Goal: Check status: Check status

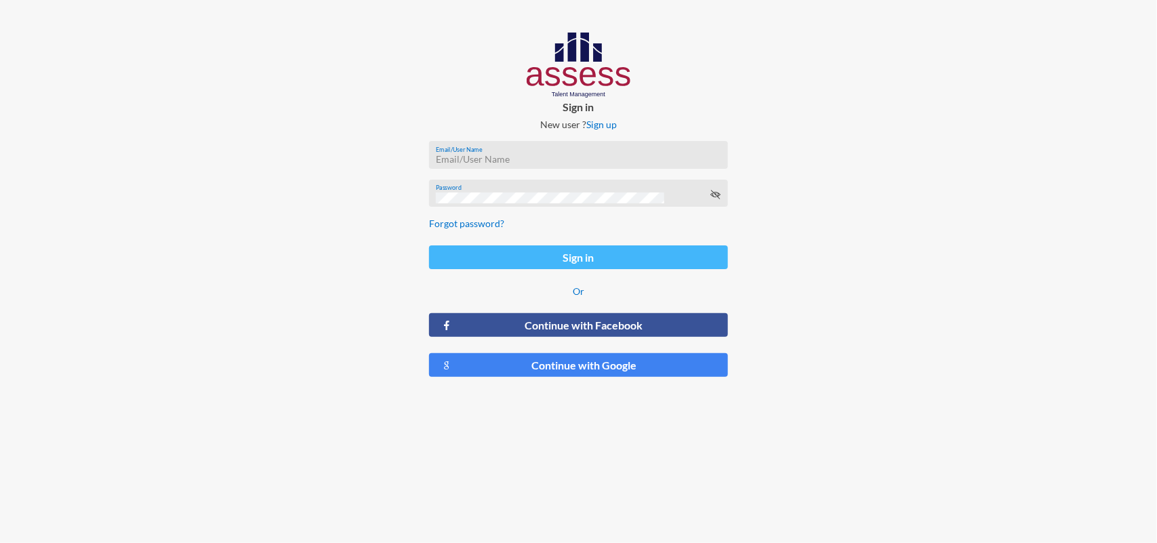
type input "[EMAIL_ADDRESS][PERSON_NAME][DOMAIN_NAME]"
click at [553, 252] on button "Sign in" at bounding box center [578, 257] width 299 height 24
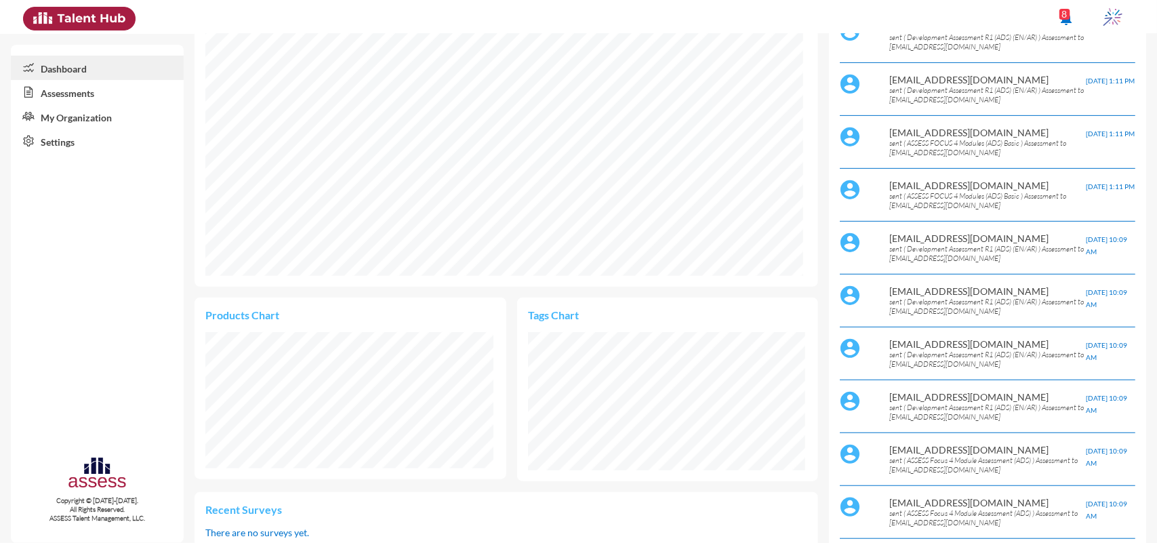
scroll to position [170, 0]
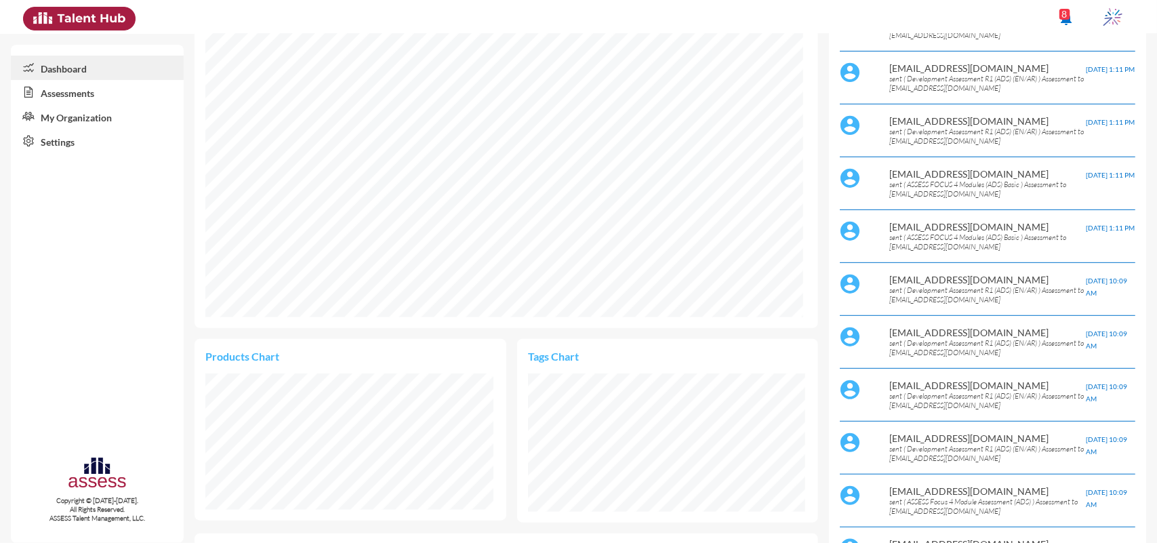
click at [90, 98] on link "Assessments" at bounding box center [97, 92] width 173 height 24
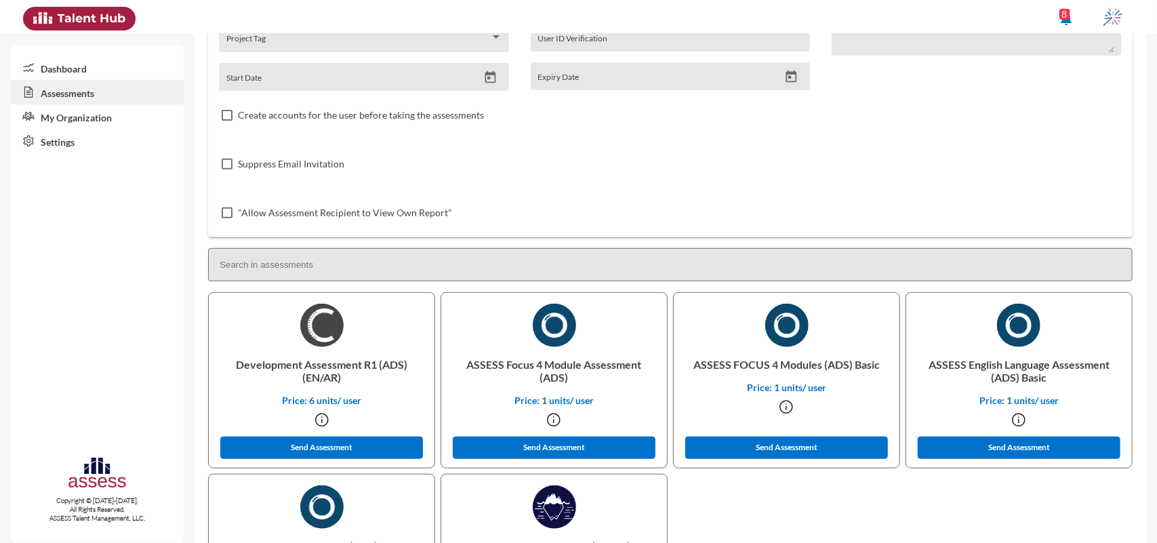
click at [92, 62] on link "Dashboard" at bounding box center [97, 68] width 173 height 24
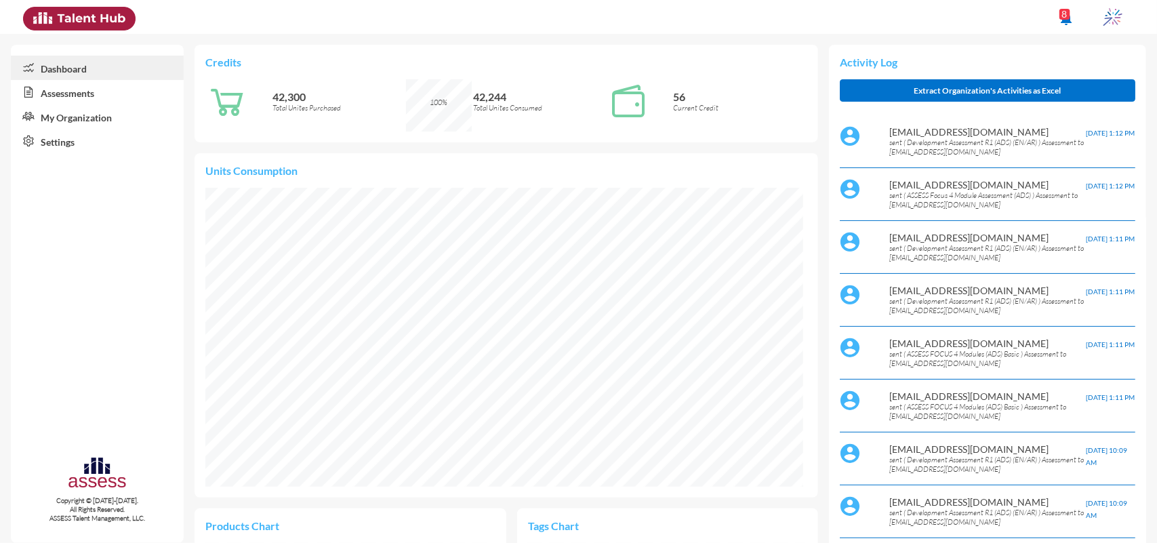
click at [92, 100] on link "Assessments" at bounding box center [97, 92] width 173 height 24
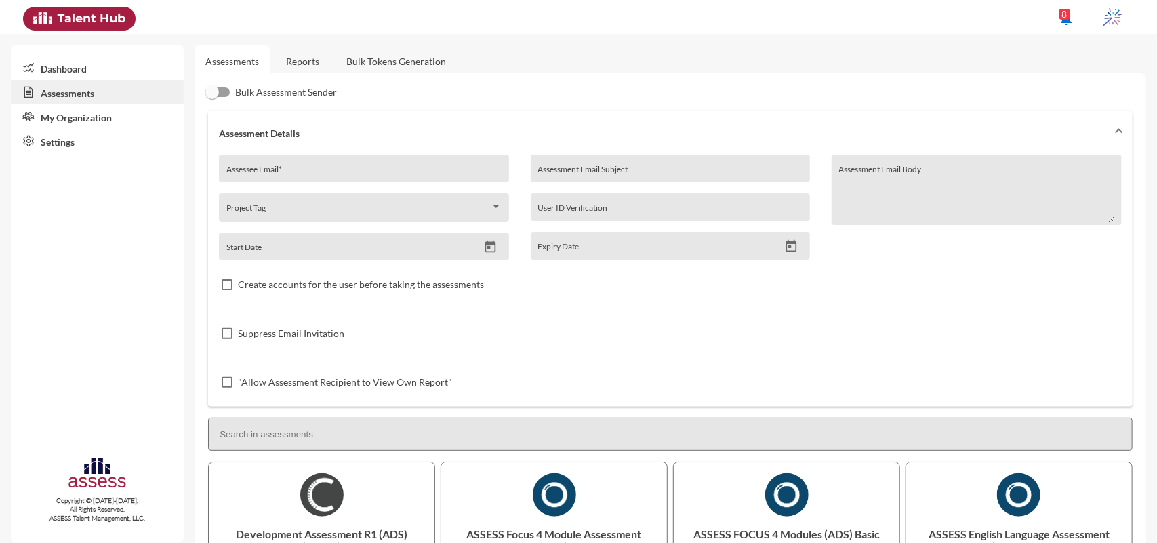
click at [310, 52] on link "Reports" at bounding box center [302, 61] width 55 height 33
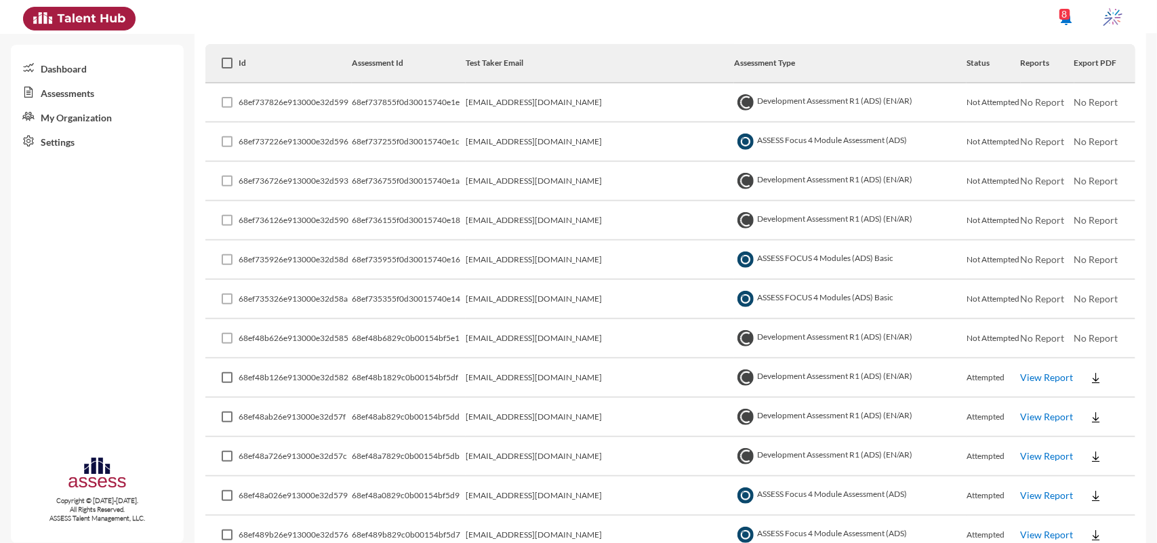
scroll to position [254, 0]
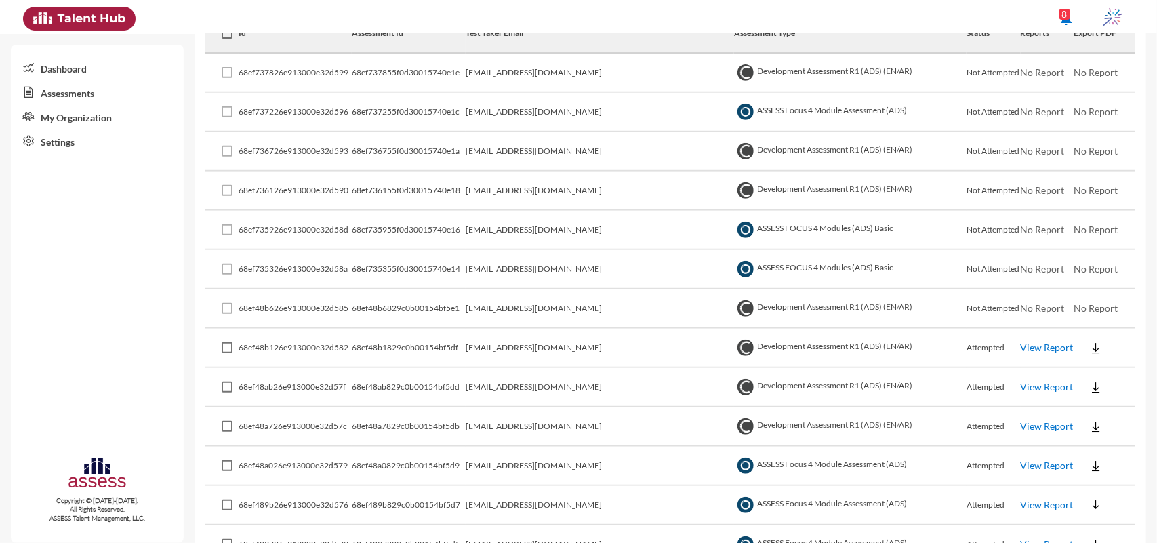
click at [1021, 342] on link "View Report" at bounding box center [1047, 348] width 53 height 12
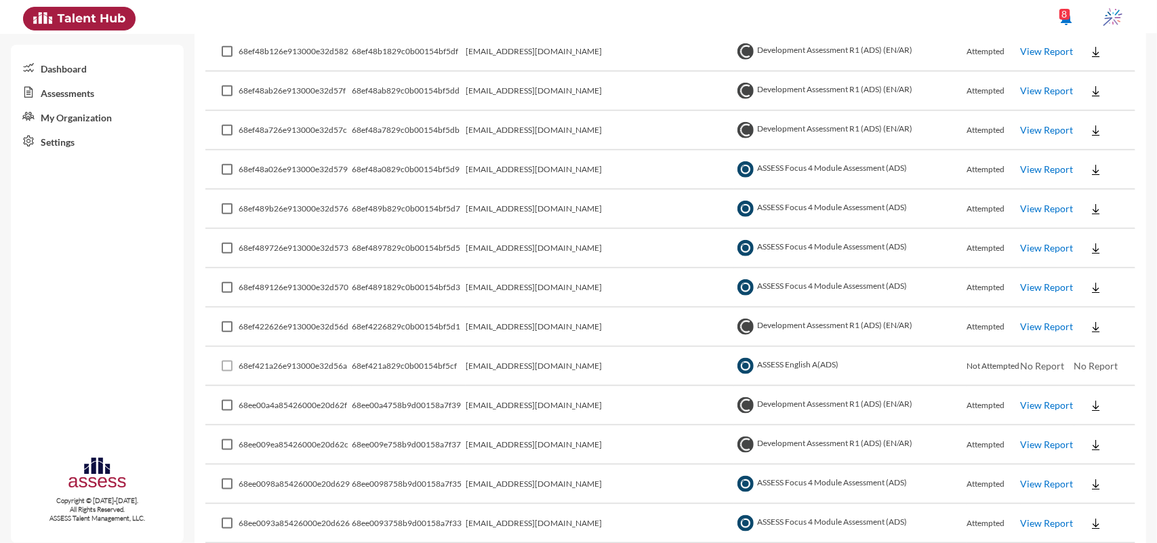
scroll to position [593, 0]
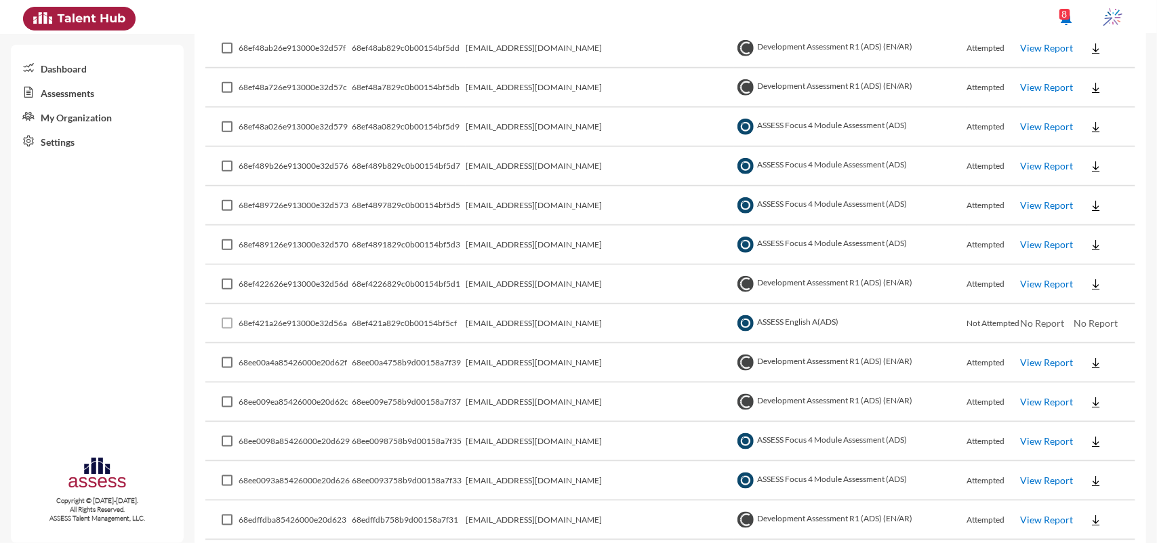
click at [767, 353] on td "Development Assessment R1 (ADS) (EN/AR)" at bounding box center [850, 363] width 233 height 39
click at [1021, 357] on link "View Report" at bounding box center [1047, 363] width 53 height 12
click at [1021, 239] on link "View Report" at bounding box center [1047, 245] width 53 height 12
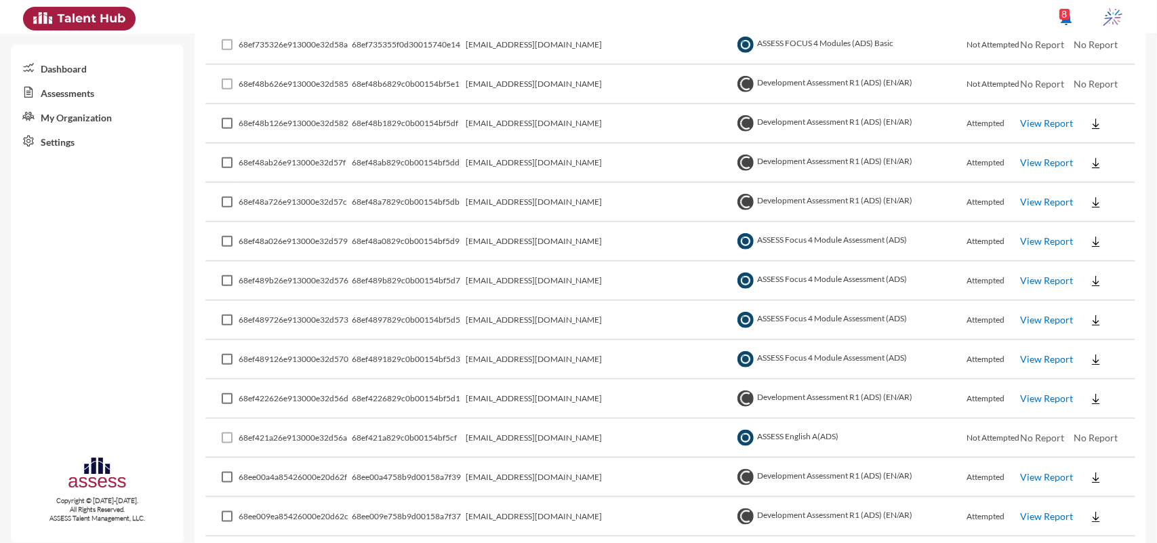
scroll to position [509, 0]
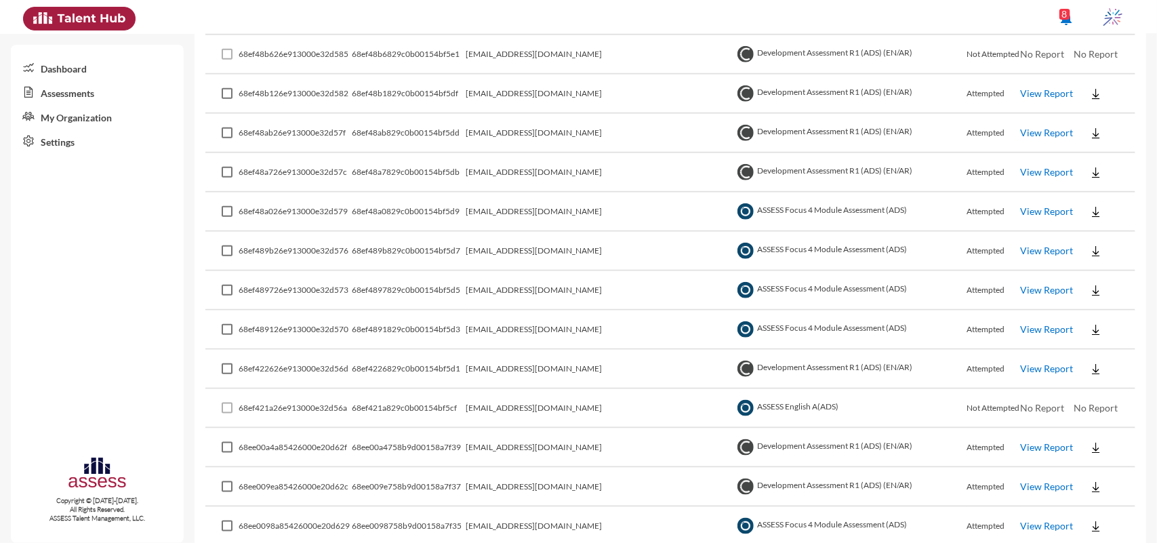
click at [1036, 441] on link "View Report" at bounding box center [1047, 447] width 53 height 12
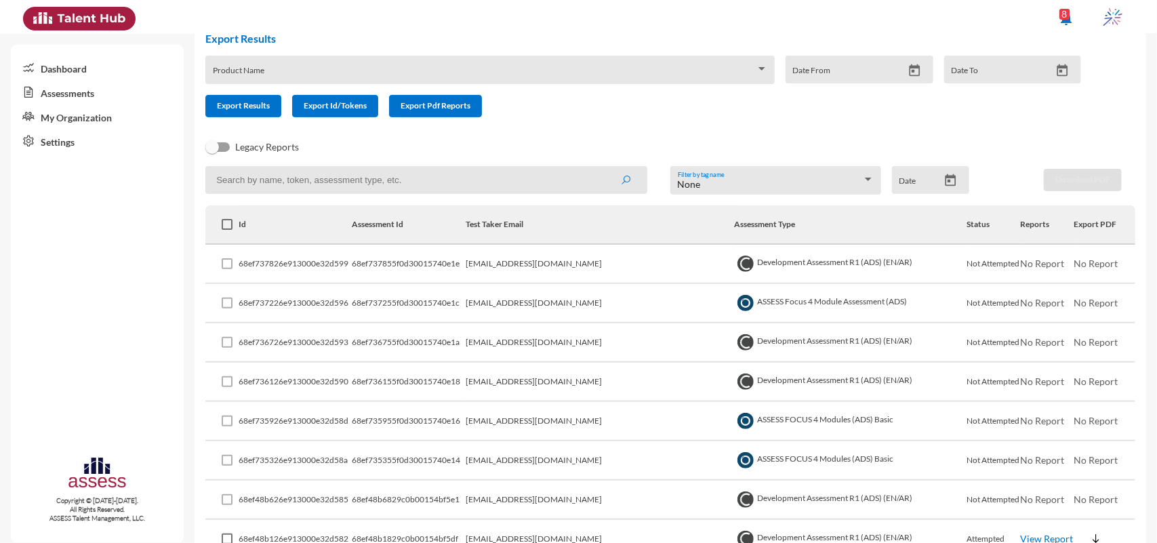
scroll to position [0, 0]
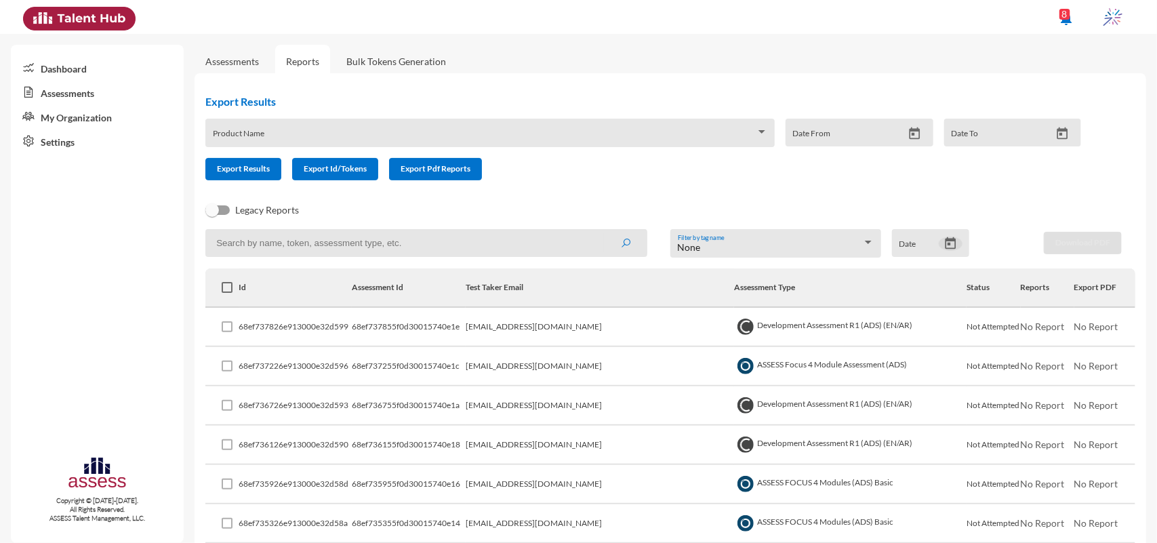
click at [946, 245] on icon "Open calendar" at bounding box center [951, 244] width 14 height 14
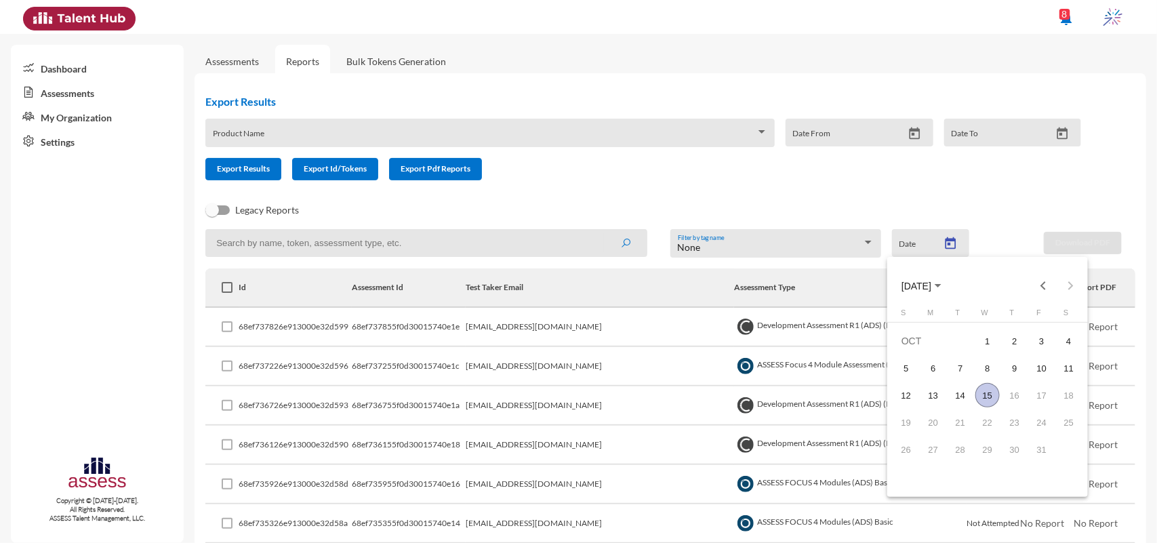
click at [947, 249] on div at bounding box center [578, 271] width 1157 height 543
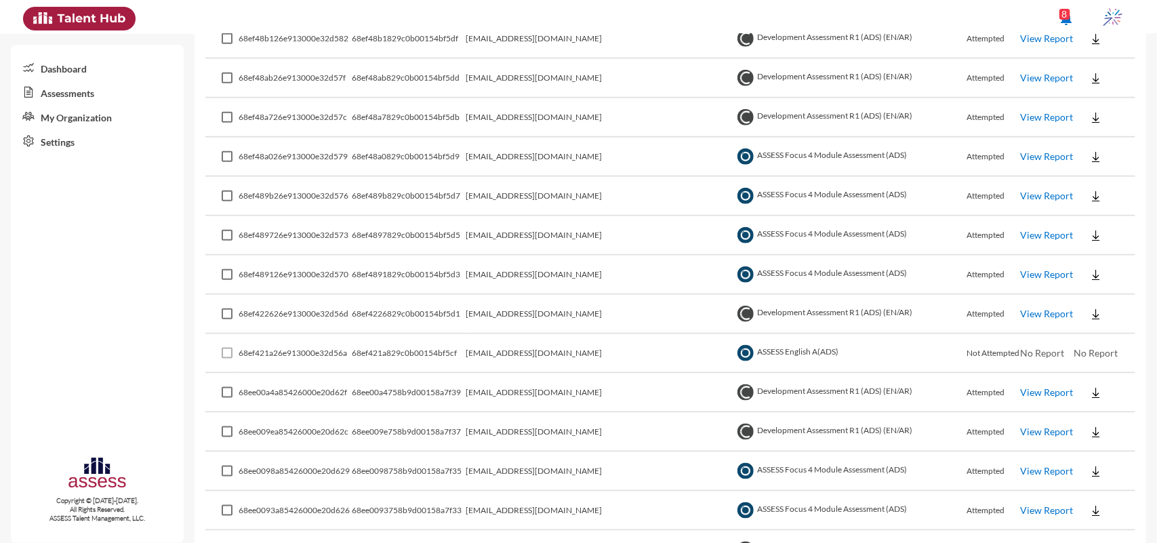
scroll to position [593, 0]
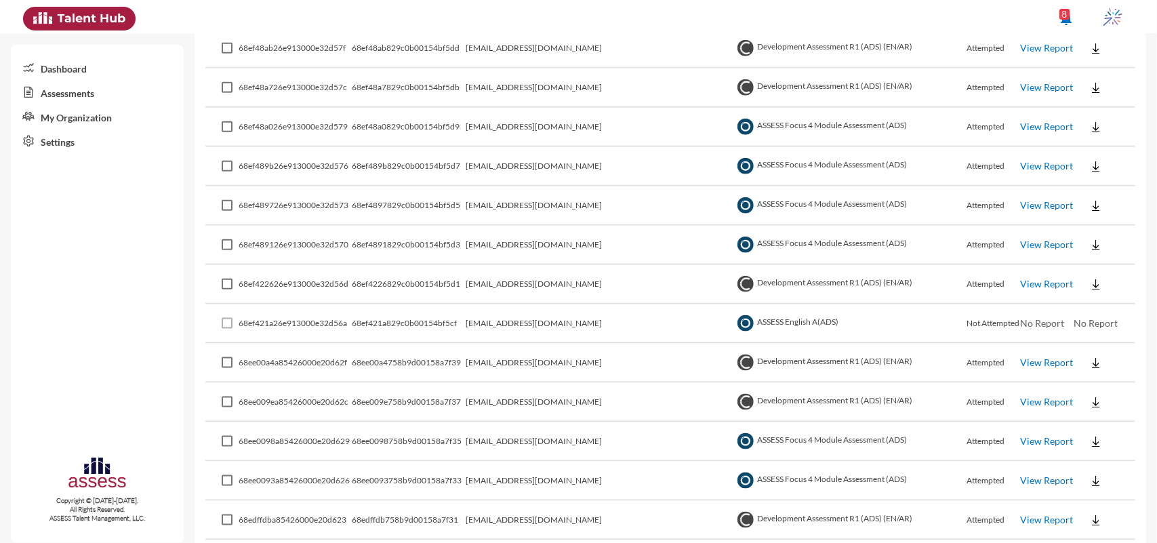
click at [1021, 357] on link "View Report" at bounding box center [1047, 363] width 53 height 12
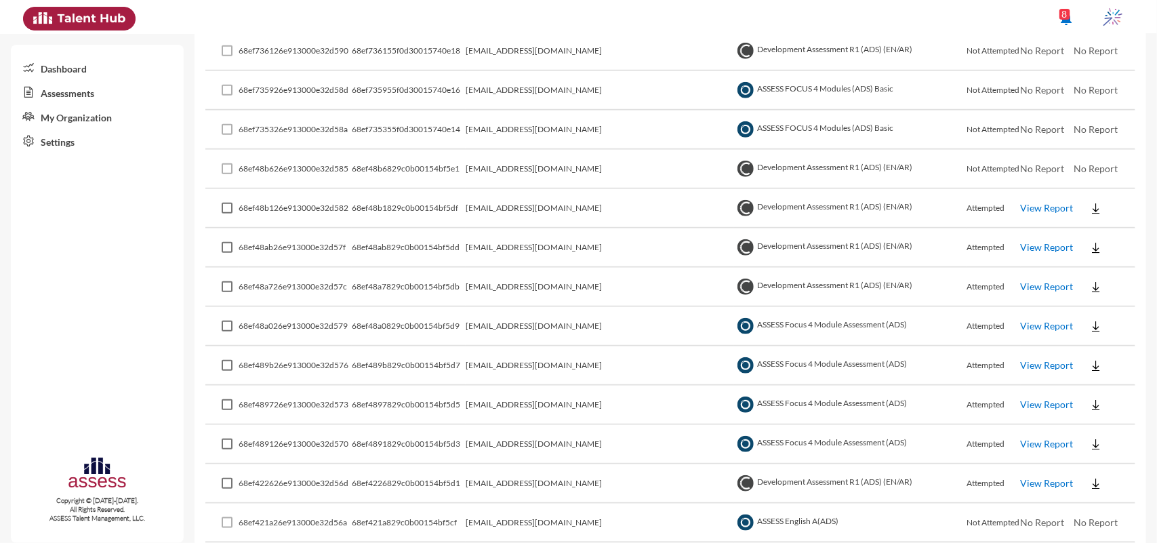
scroll to position [424, 0]
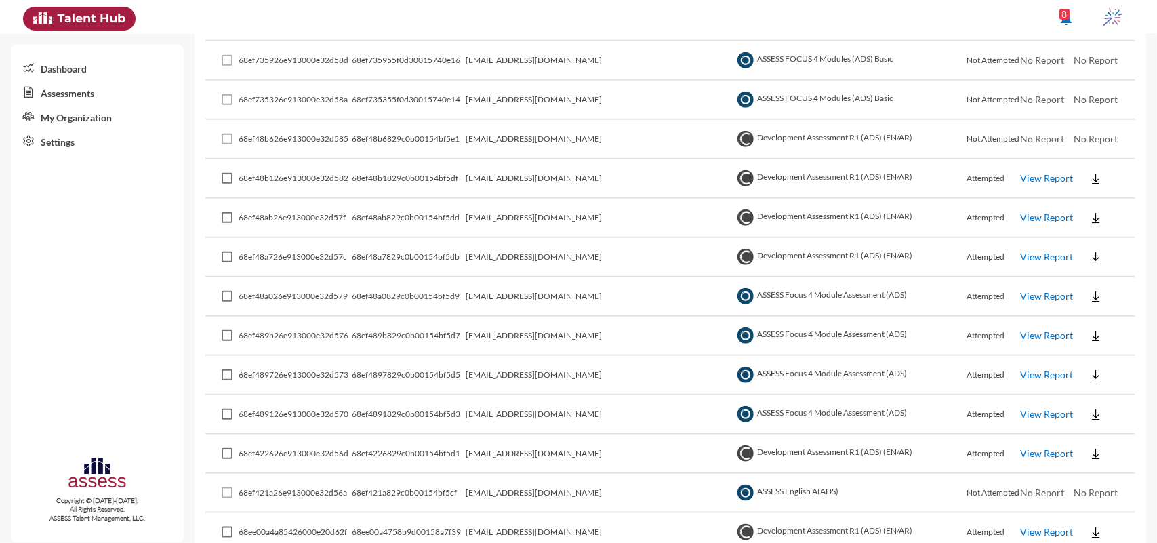
click at [1035, 253] on link "View Report" at bounding box center [1047, 257] width 53 height 12
click at [1021, 212] on link "View Report" at bounding box center [1047, 218] width 53 height 12
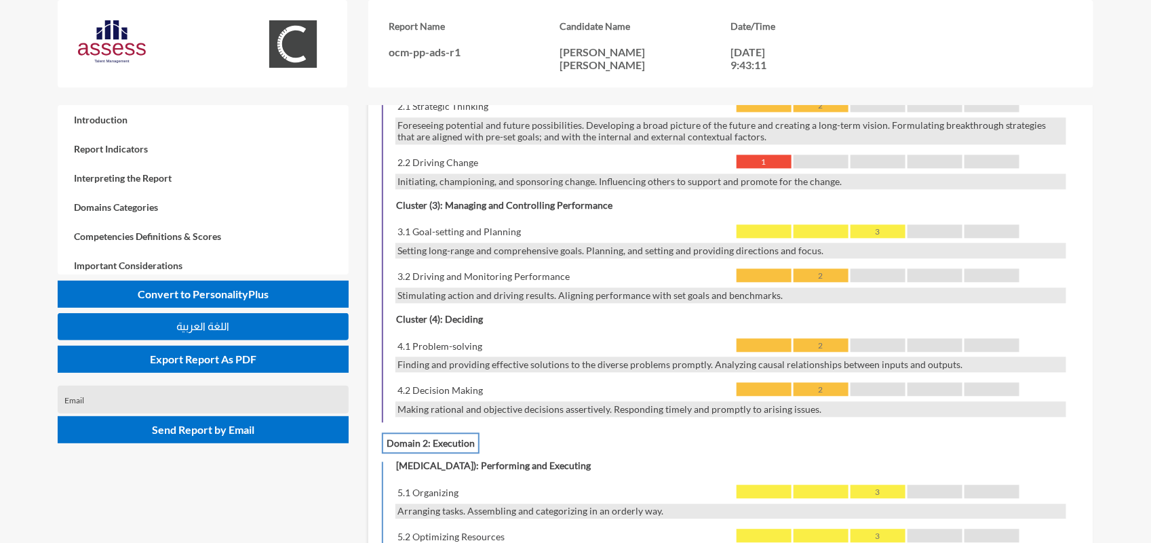
scroll to position [1187, 0]
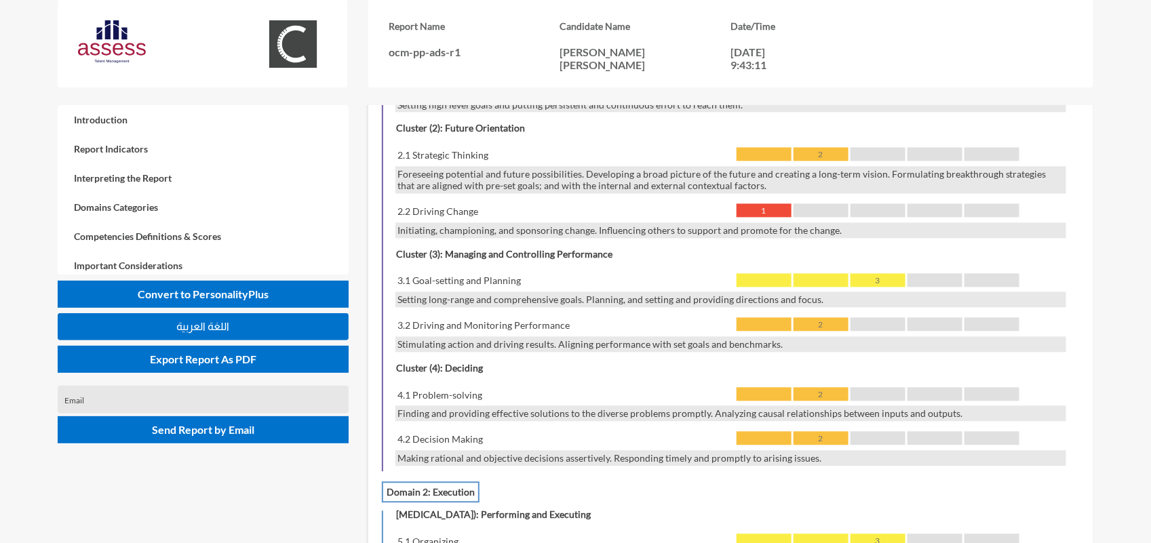
click at [188, 324] on span "اللغة العربية" at bounding box center [203, 327] width 53 height 12
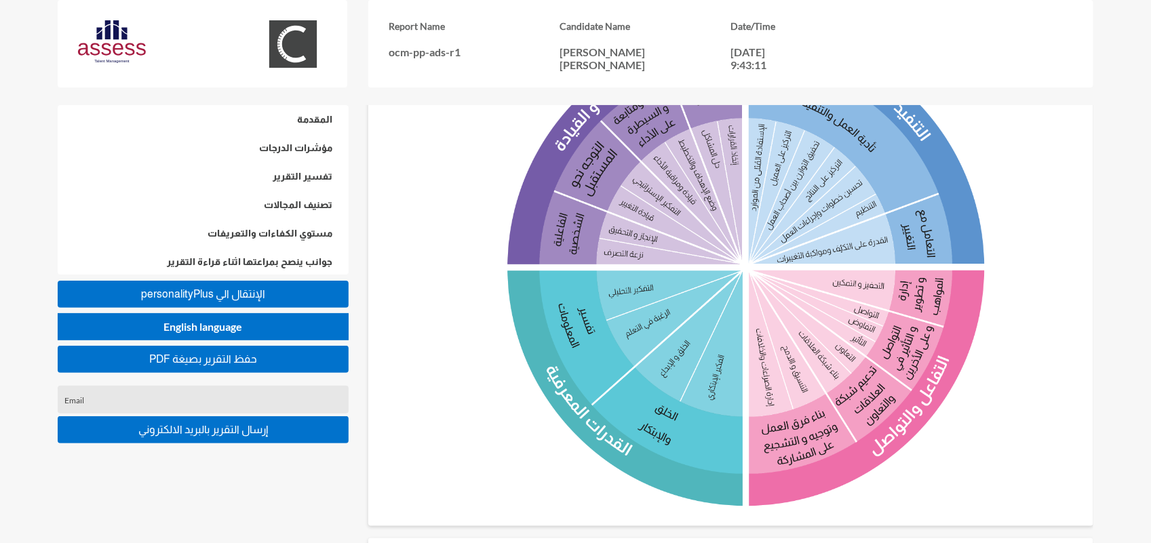
scroll to position [441, 0]
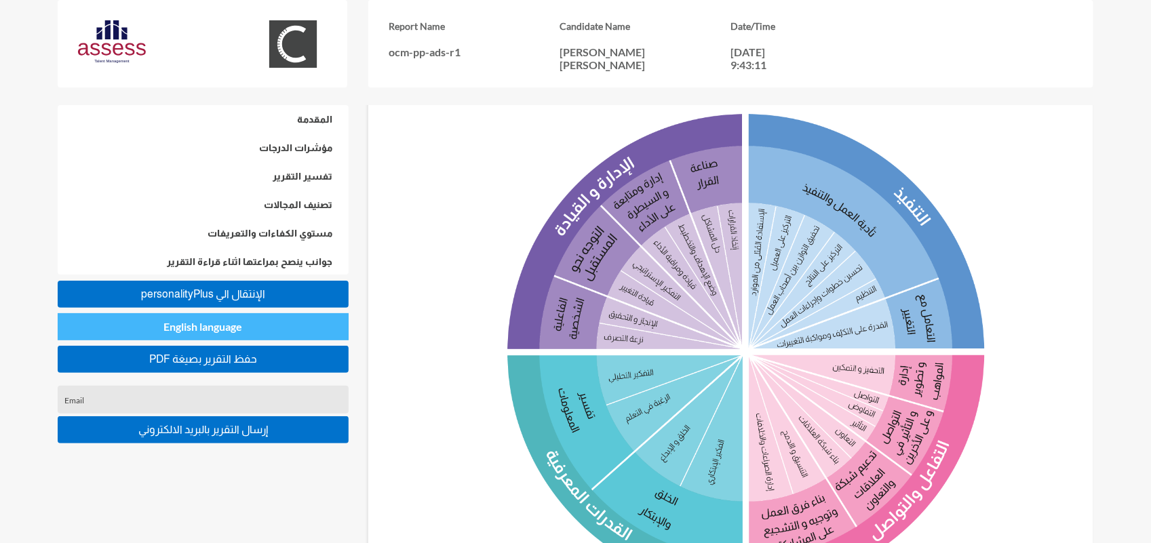
click at [247, 324] on button "English language" at bounding box center [203, 326] width 291 height 27
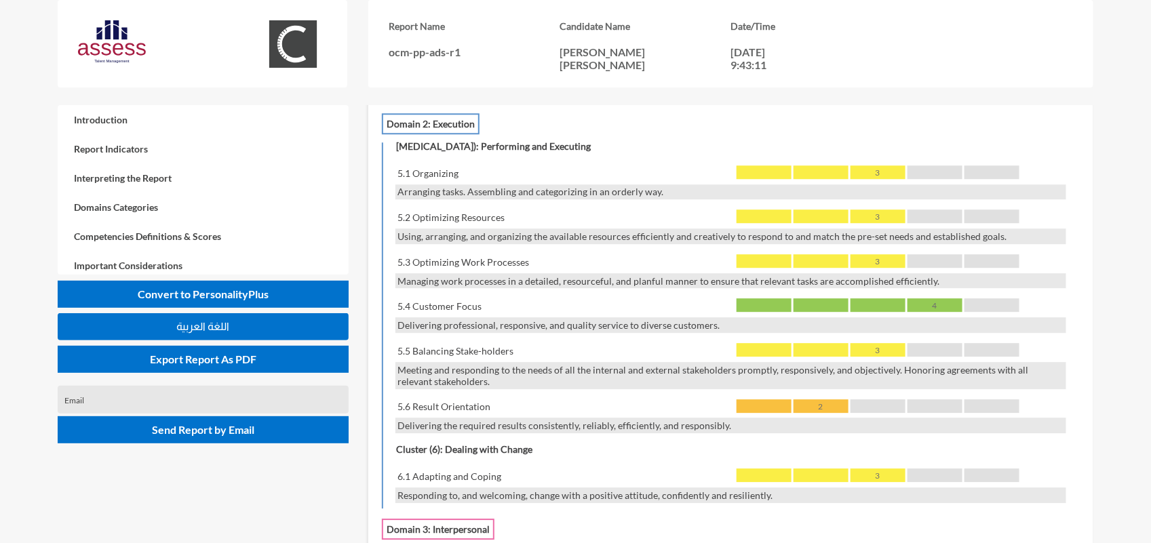
scroll to position [1526, 0]
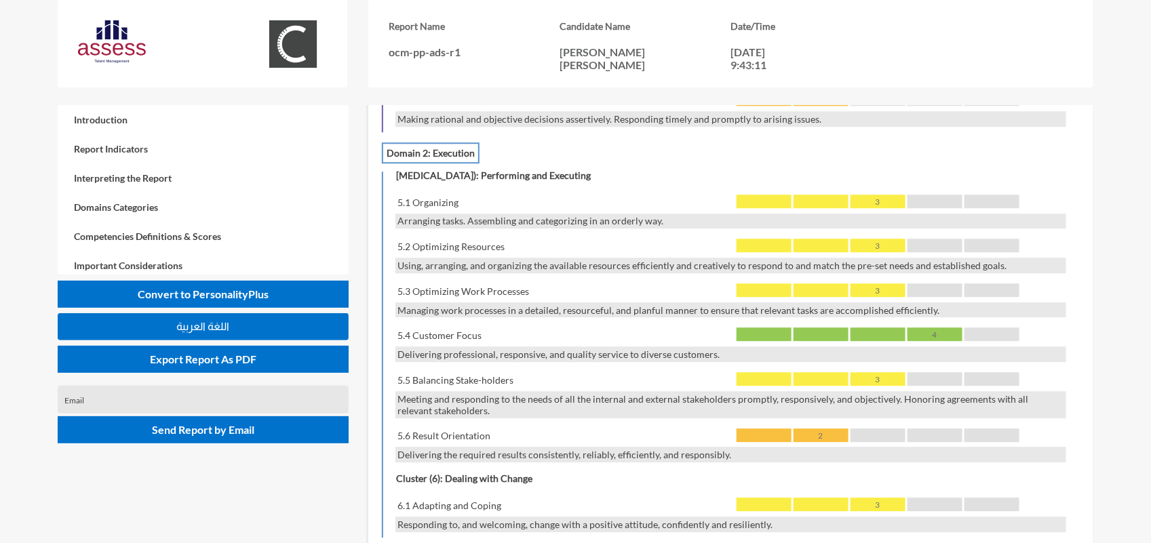
click at [432, 391] on div "Meeting and responding to the needs of all the internal and external stakeholde…" at bounding box center [730, 404] width 671 height 27
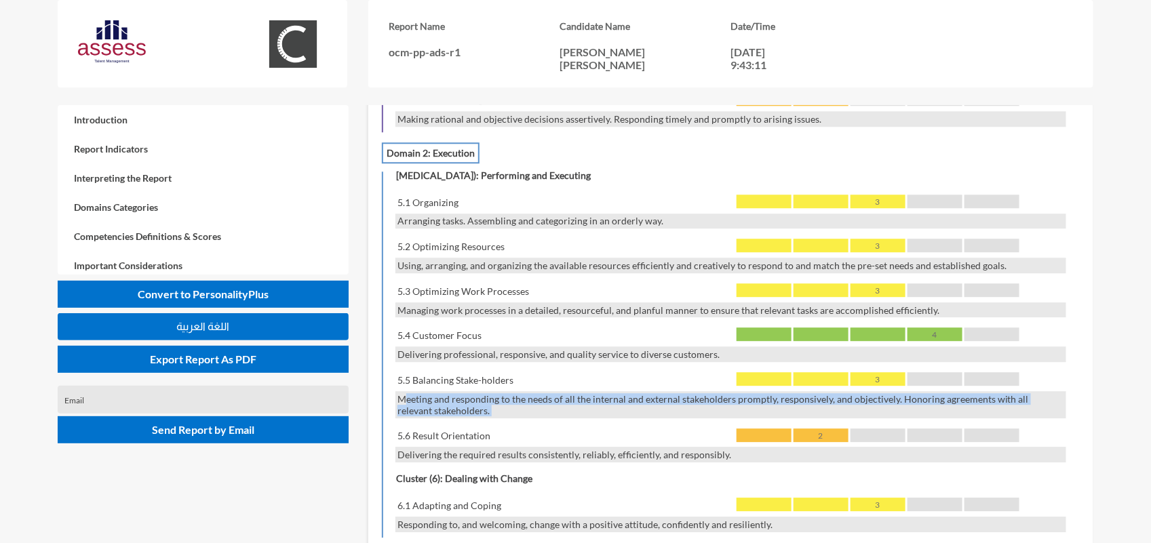
click at [432, 391] on div "Meeting and responding to the needs of all the internal and external stakeholde…" at bounding box center [730, 404] width 671 height 27
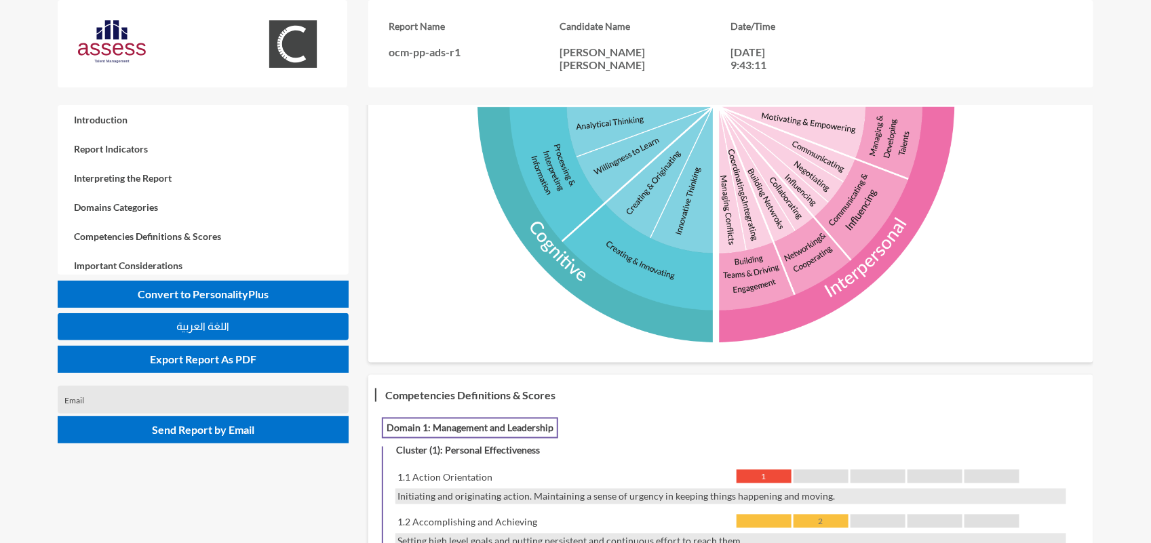
scroll to position [593, 0]
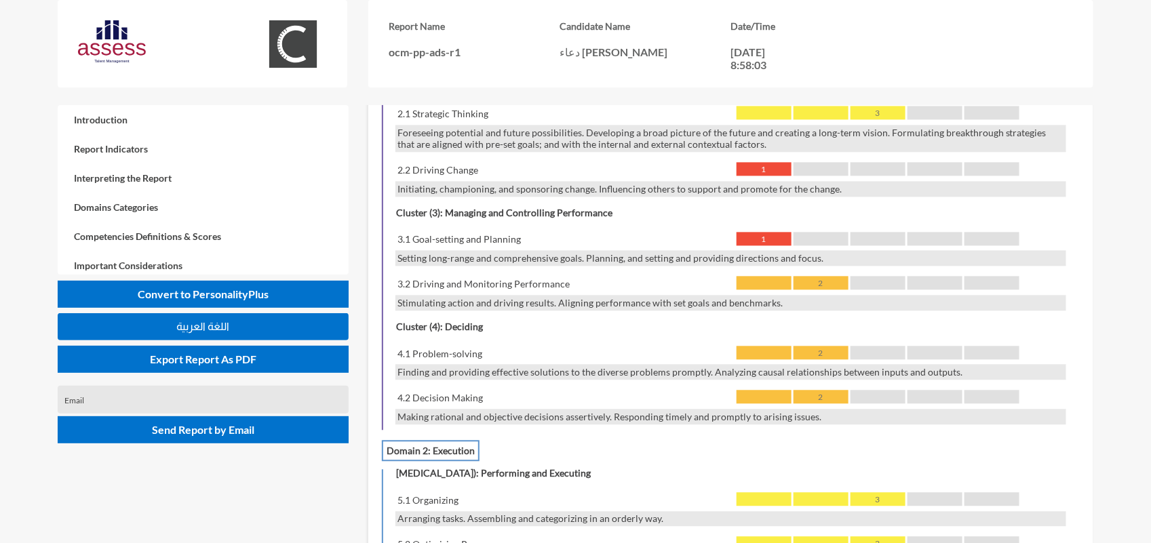
scroll to position [1271, 0]
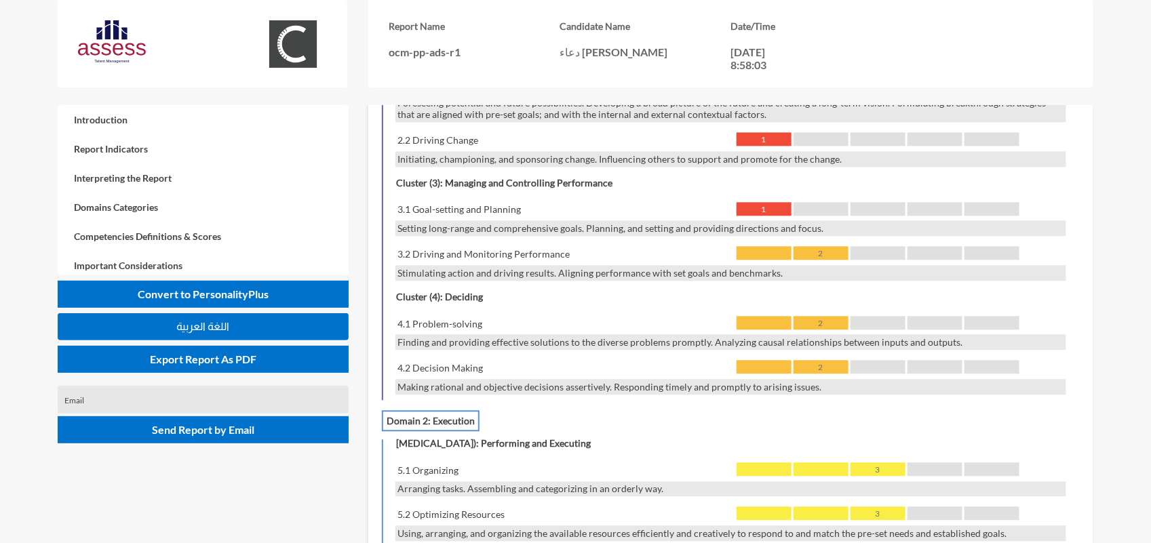
drag, startPoint x: 863, startPoint y: 210, endPoint x: 863, endPoint y: 219, distance: 8.8
click at [863, 220] on div "Setting long-range and comprehensive goals. Planning, and setting and providing…" at bounding box center [730, 228] width 671 height 16
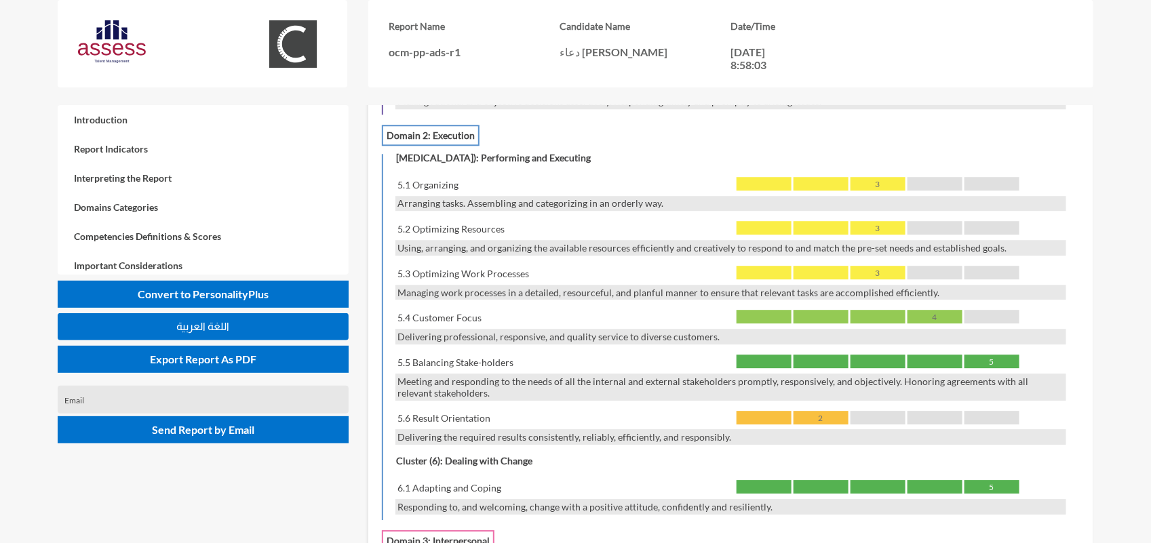
scroll to position [1610, 0]
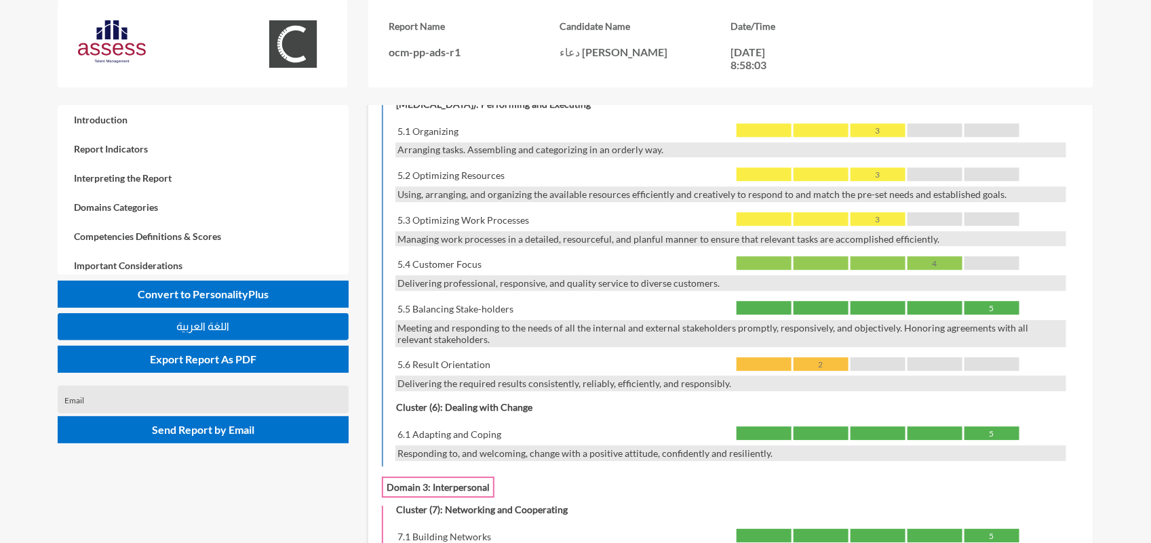
click at [1000, 301] on div "5" at bounding box center [991, 308] width 55 height 14
click at [526, 301] on div "5.5 Balancing Stake-holders" at bounding box center [563, 309] width 336 height 16
click at [528, 301] on div "5.5 Balancing Stake-holders" at bounding box center [563, 309] width 336 height 16
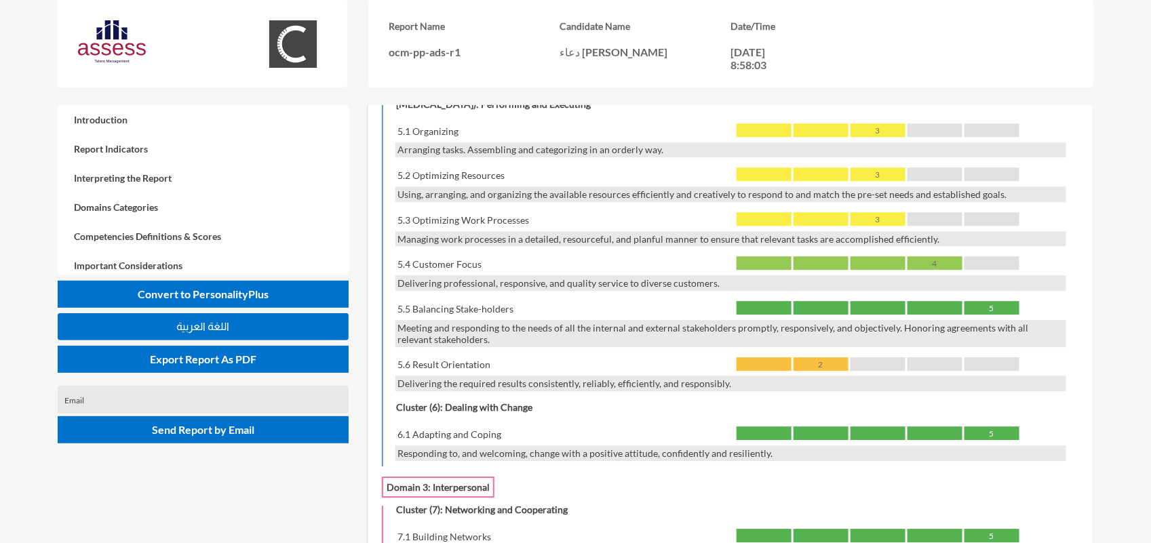
click at [528, 301] on div "5.5 Balancing Stake-holders" at bounding box center [563, 309] width 336 height 16
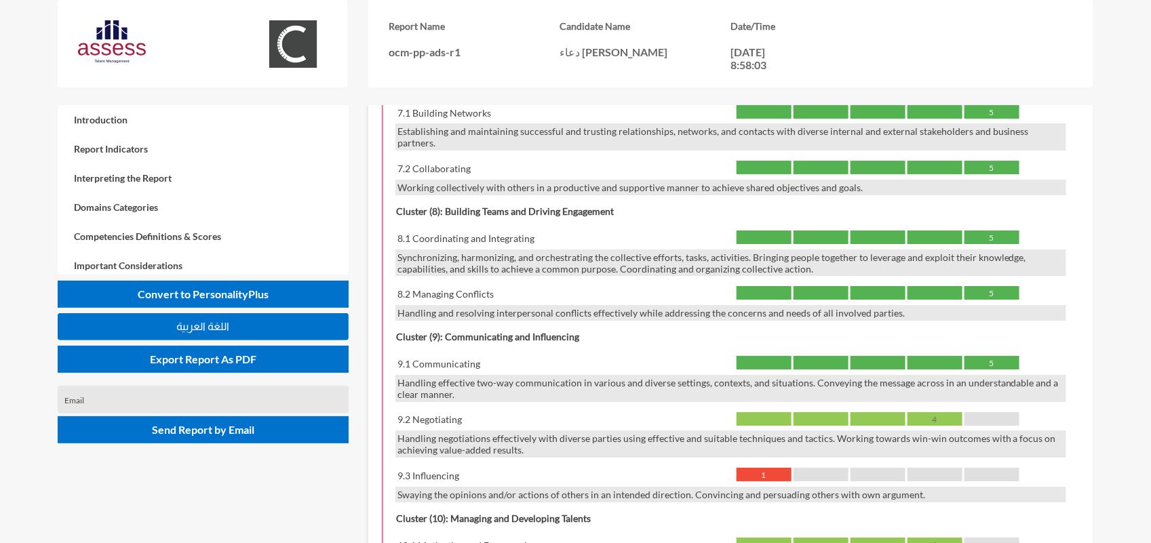
scroll to position [2119, 0]
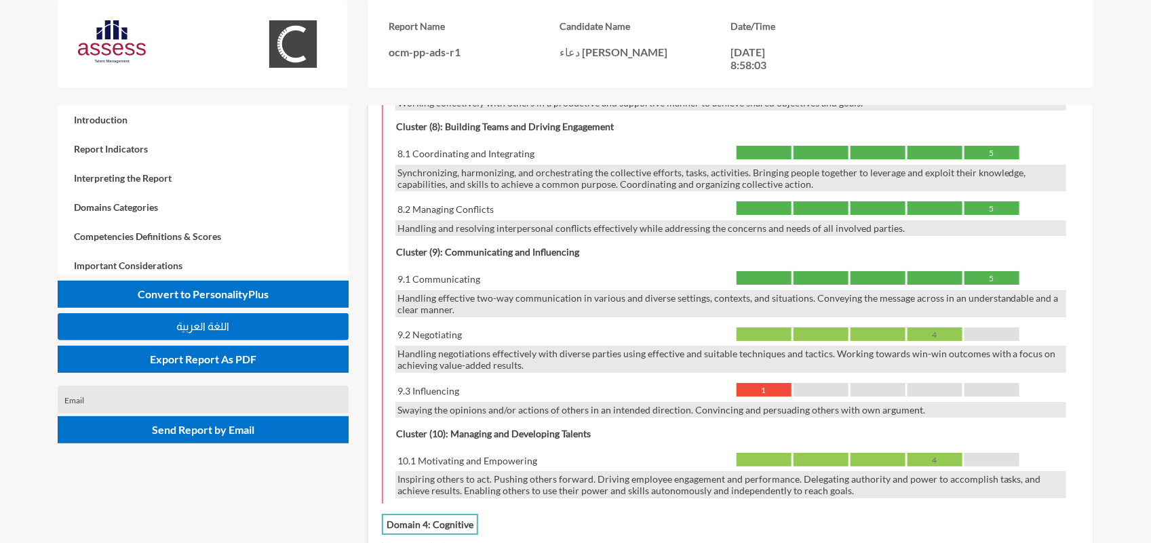
click at [458, 271] on div "9.1 Communicating" at bounding box center [563, 279] width 336 height 16
click at [997, 271] on div "9.1 Communicating 5" at bounding box center [730, 280] width 671 height 19
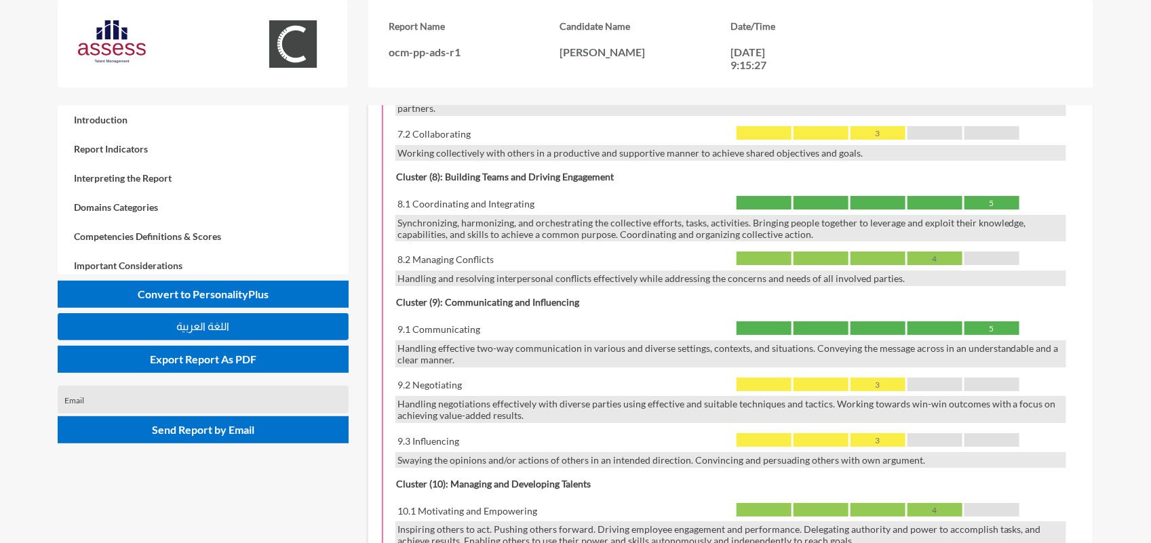
scroll to position [2119, 0]
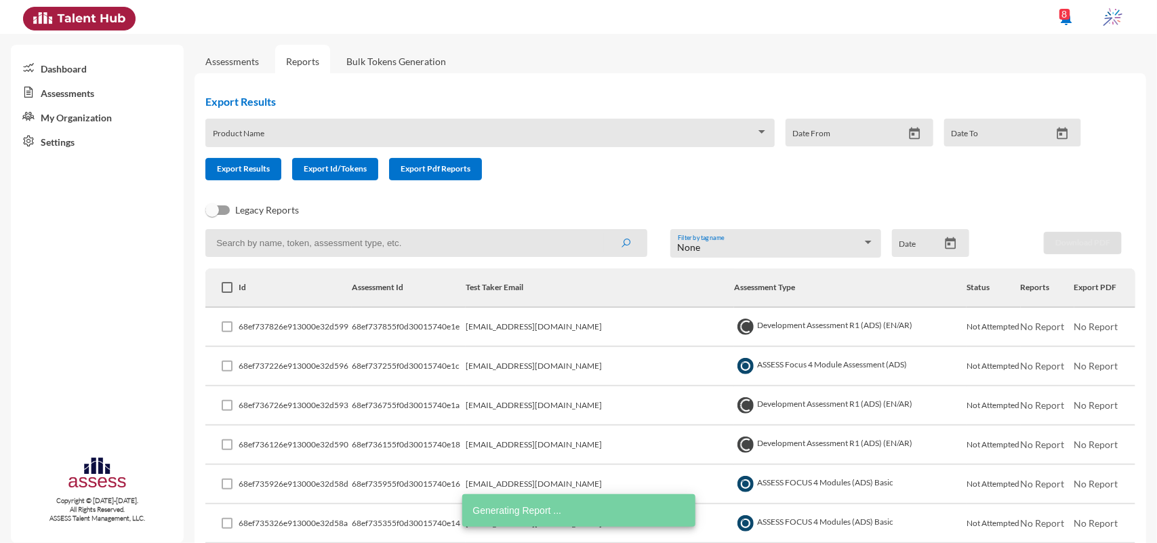
scroll to position [424, 0]
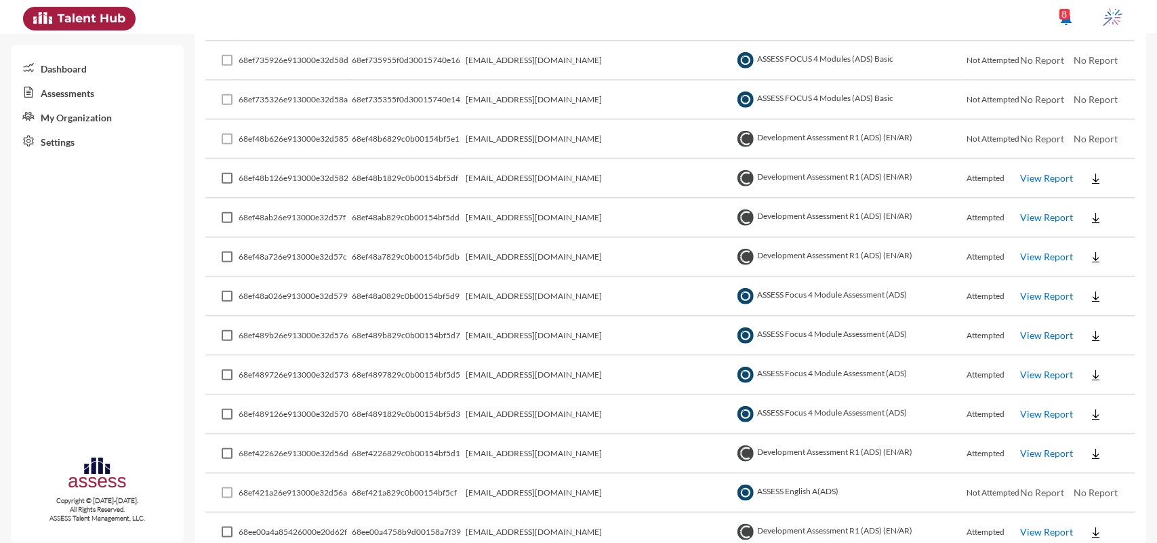
click at [1021, 215] on link "View Report" at bounding box center [1047, 218] width 53 height 12
click at [1021, 242] on td "View Report" at bounding box center [1048, 257] width 54 height 39
click at [1021, 254] on link "View Report" at bounding box center [1047, 257] width 53 height 12
click at [1021, 258] on td "View Report" at bounding box center [1048, 257] width 54 height 39
click at [1021, 251] on link "View Report" at bounding box center [1047, 257] width 53 height 12
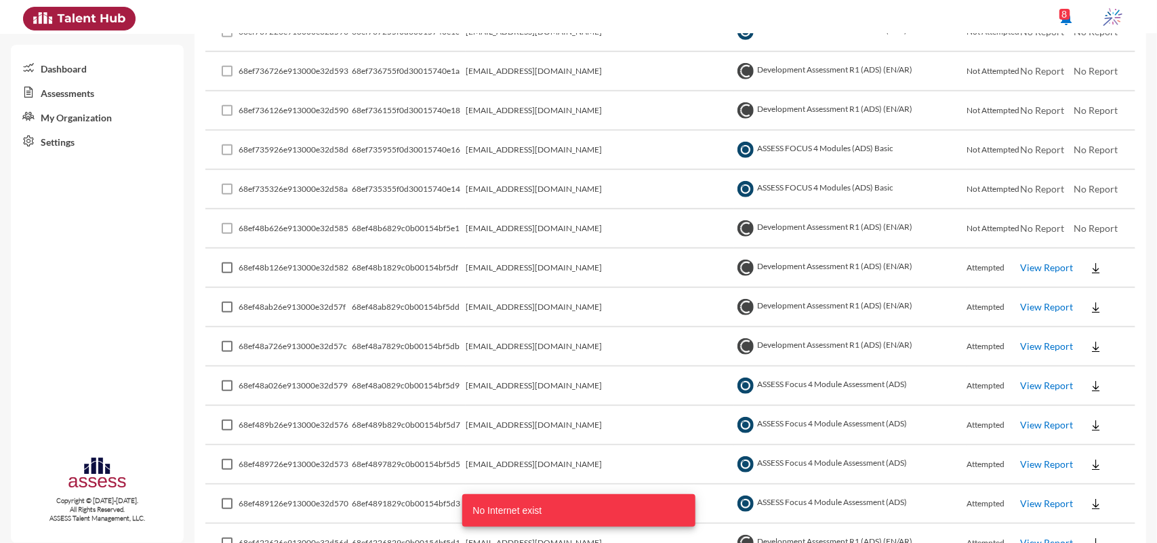
scroll to position [254, 0]
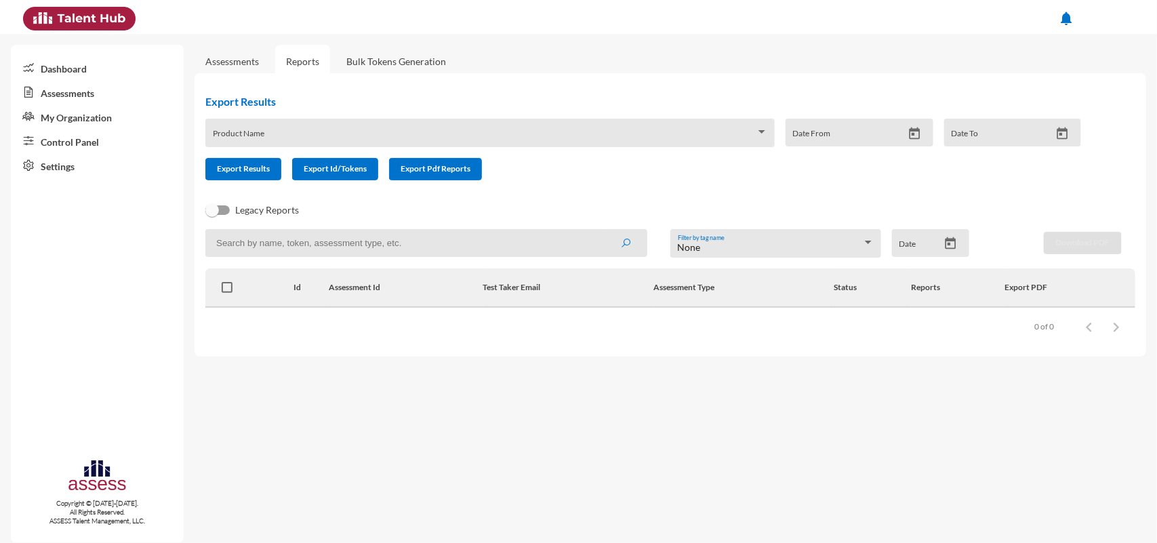
click at [59, 70] on link "Dashboard" at bounding box center [97, 68] width 173 height 24
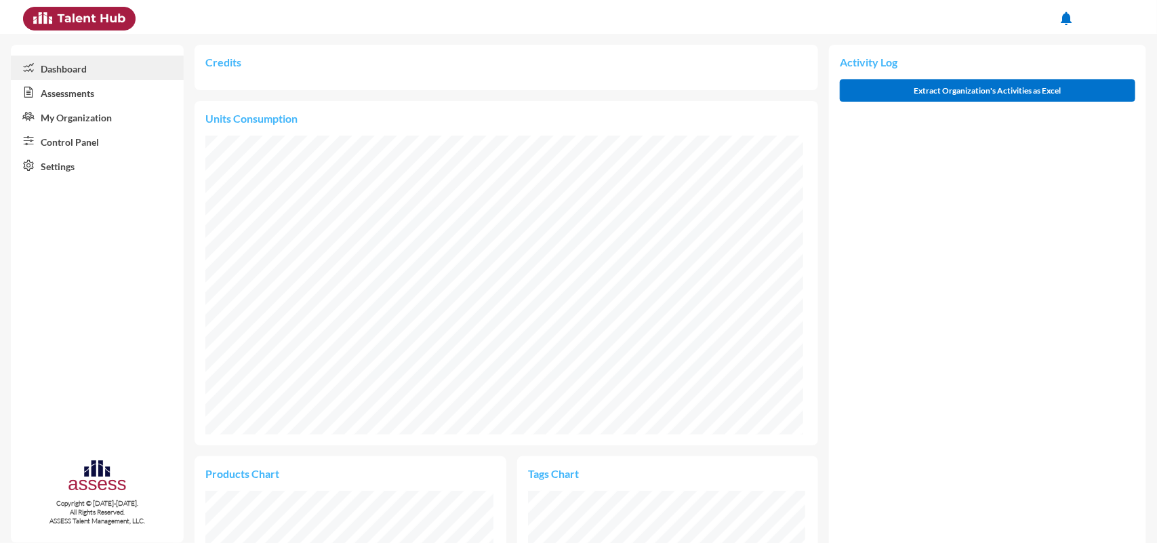
scroll to position [299, 597]
click at [64, 86] on link "Assessments" at bounding box center [97, 92] width 173 height 24
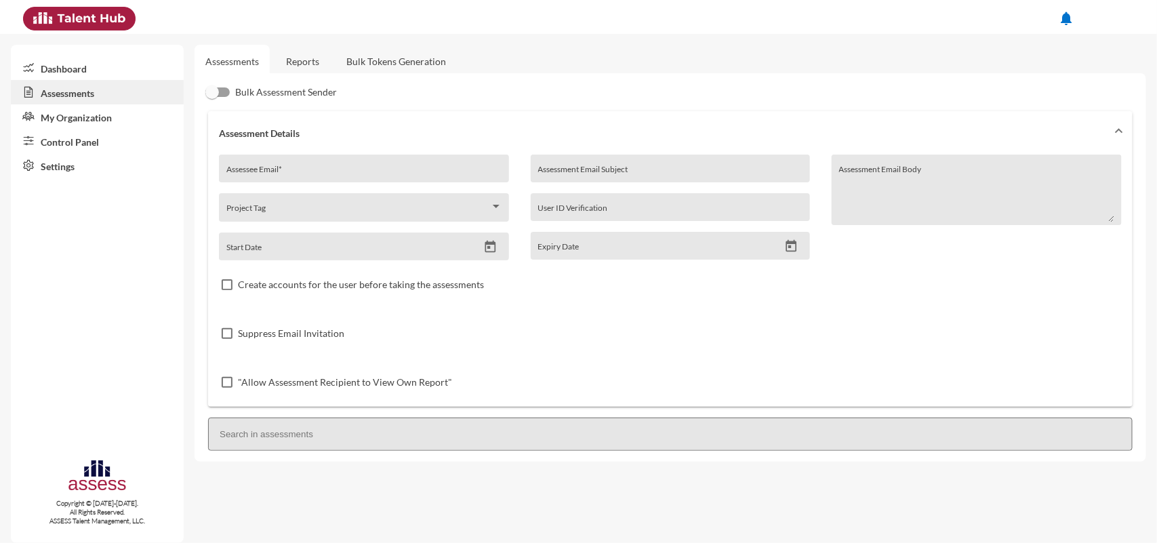
click at [311, 58] on link "Reports" at bounding box center [302, 61] width 55 height 33
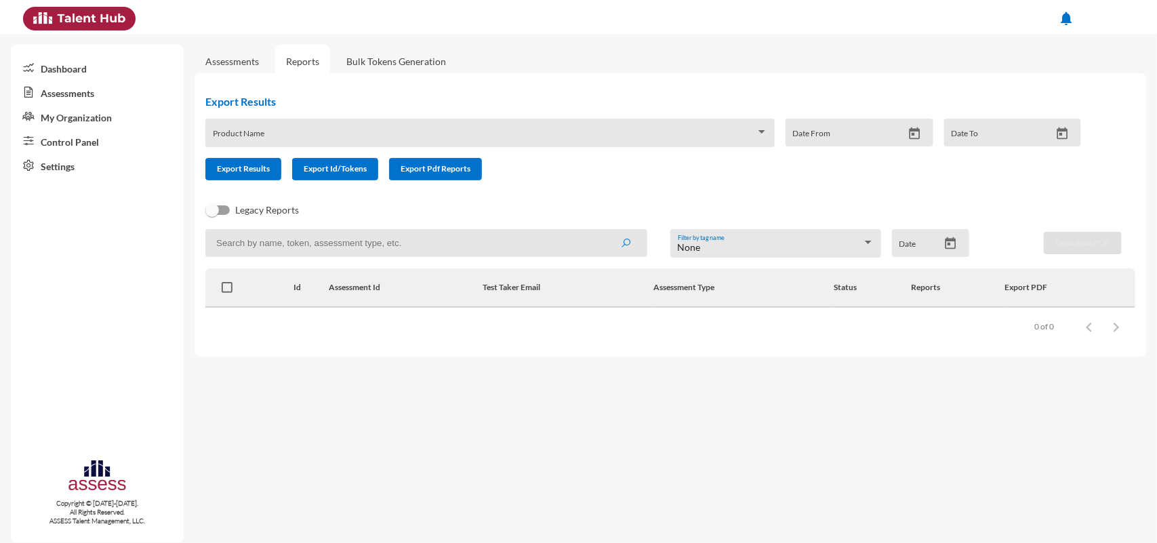
drag, startPoint x: 88, startPoint y: 77, endPoint x: 77, endPoint y: 95, distance: 21.6
click at [77, 95] on link "Assessments" at bounding box center [97, 92] width 173 height 24
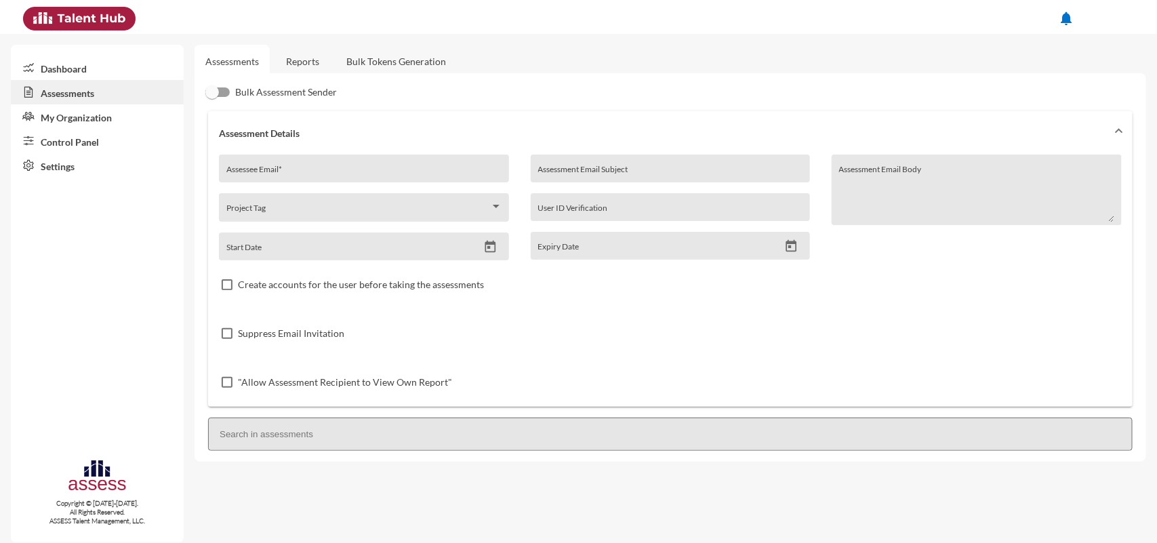
click at [310, 60] on link "Reports" at bounding box center [302, 61] width 55 height 33
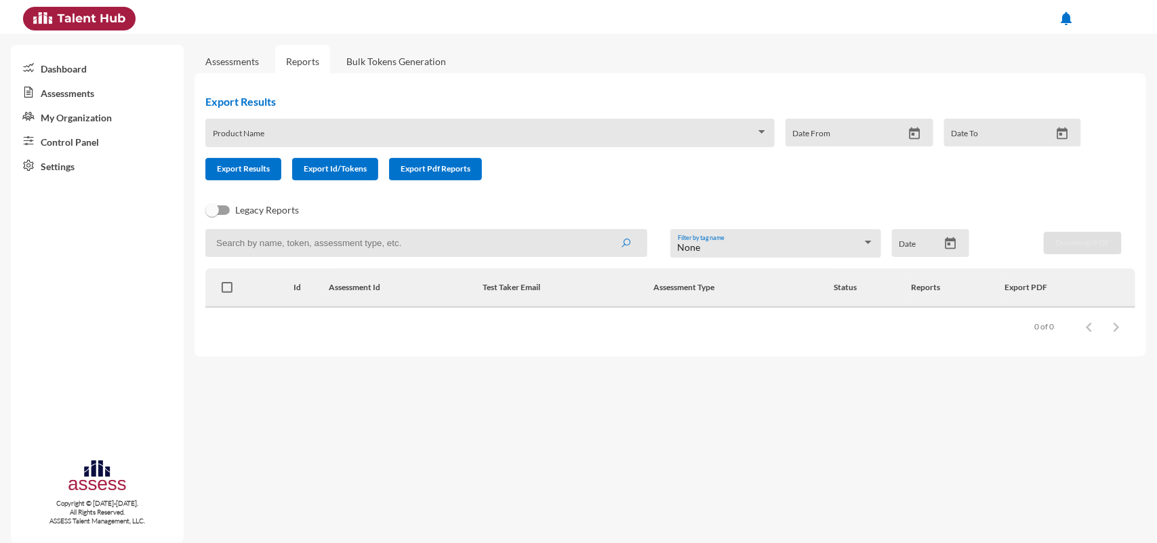
click at [229, 45] on link "Assessments" at bounding box center [232, 61] width 75 height 33
click at [225, 61] on link "Assessments" at bounding box center [232, 62] width 54 height 12
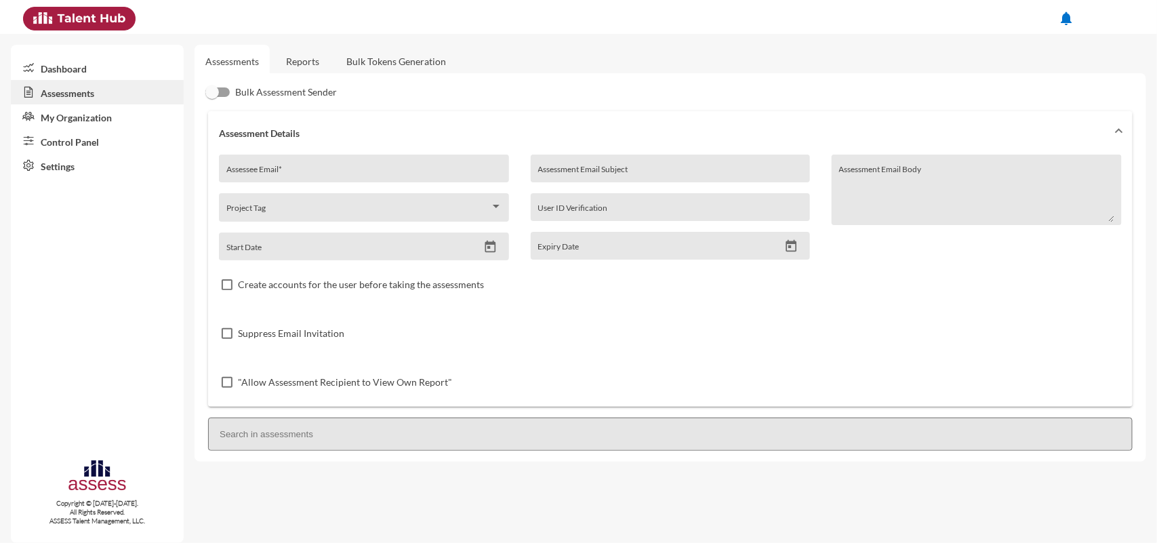
click at [296, 65] on link "Reports" at bounding box center [302, 61] width 55 height 33
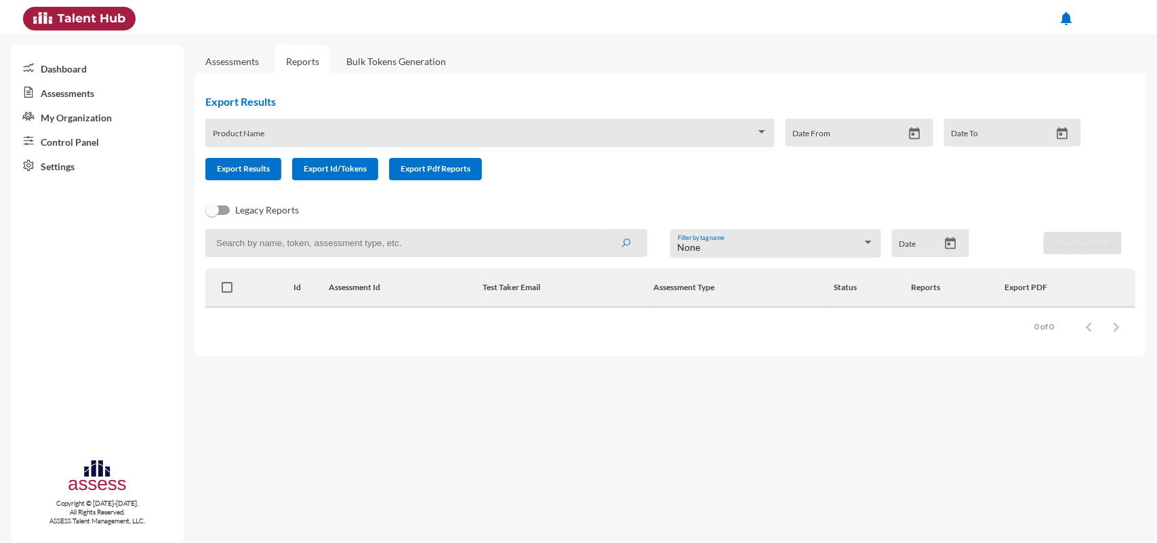
click at [250, 58] on link "Assessments" at bounding box center [232, 62] width 54 height 12
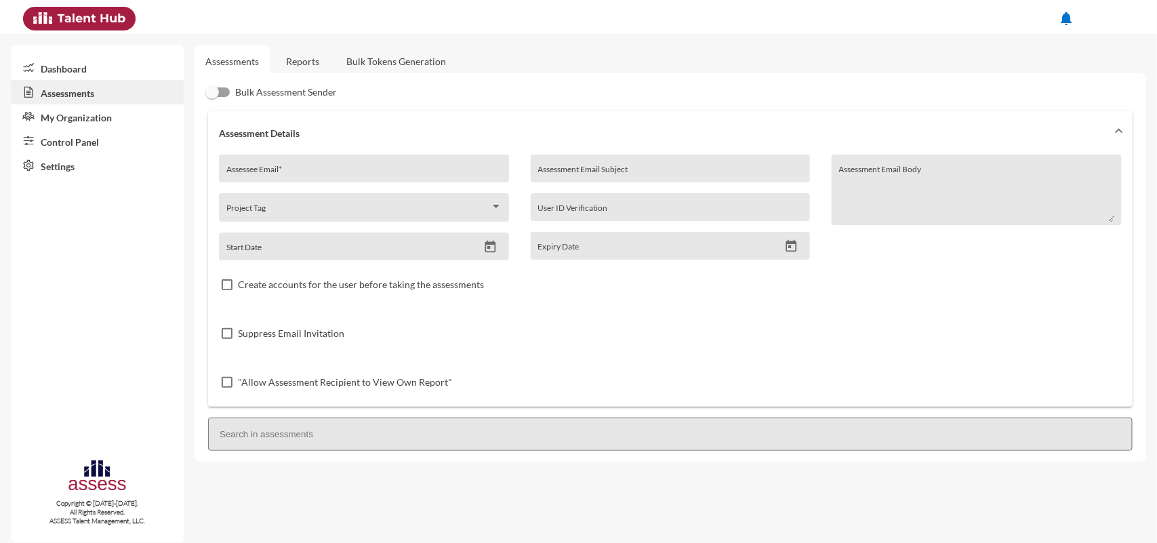
click at [299, 56] on link "Reports" at bounding box center [302, 61] width 55 height 33
